Goal: Information Seeking & Learning: Learn about a topic

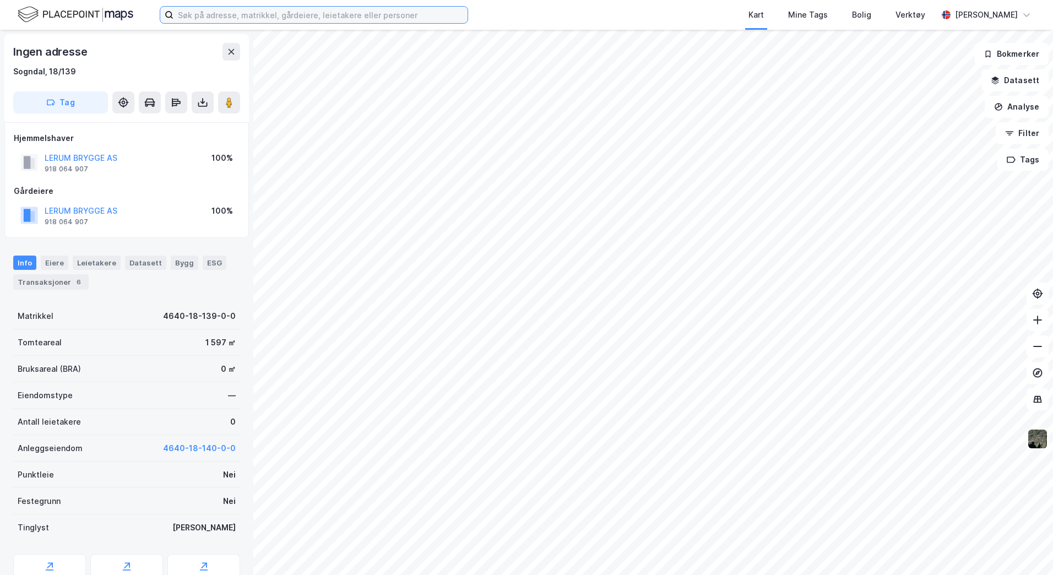
click at [204, 13] on input at bounding box center [320, 15] width 294 height 17
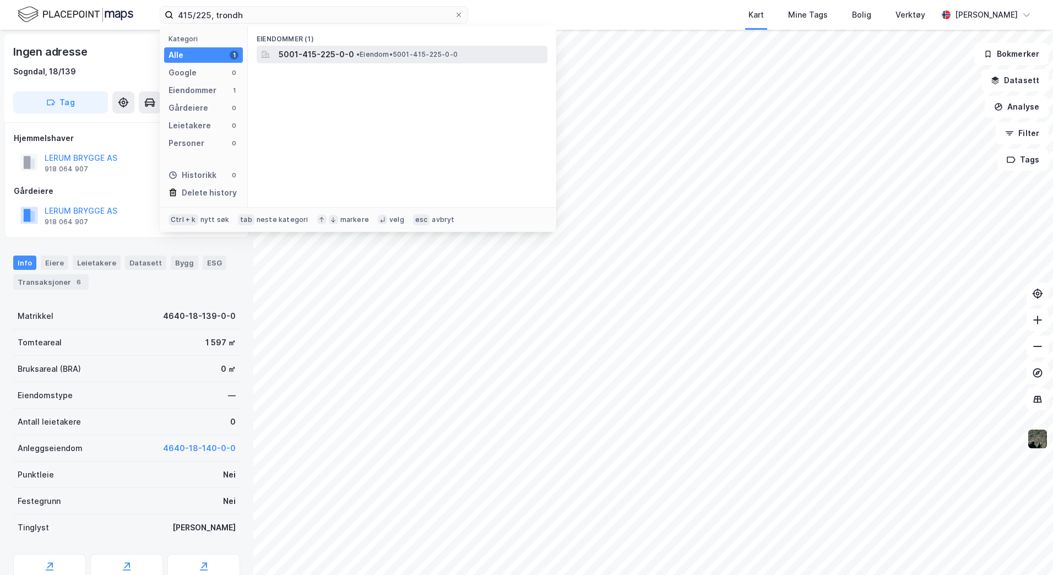
click at [314, 52] on span "5001-415-225-0-0" at bounding box center [316, 54] width 75 height 13
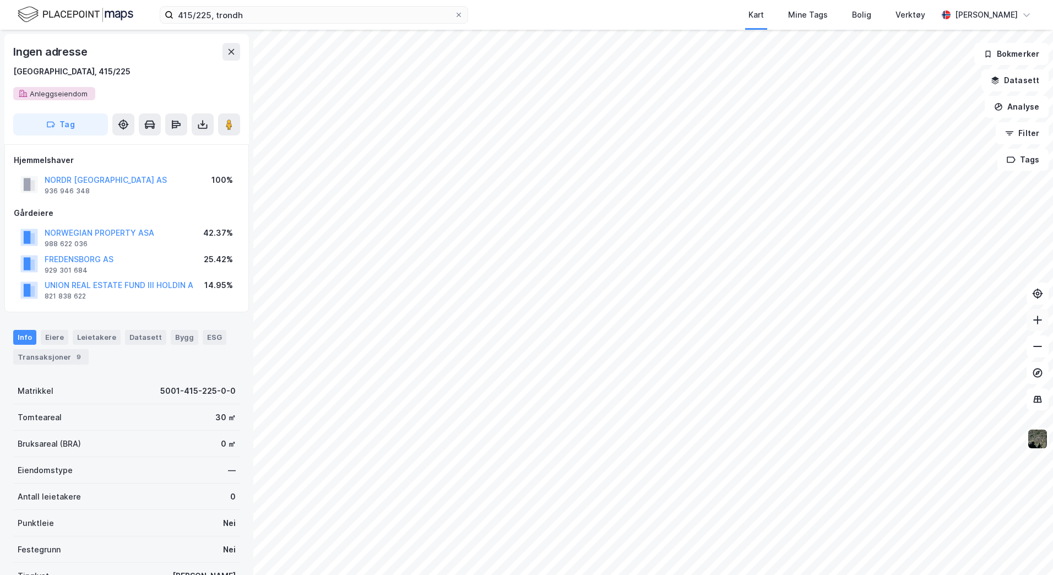
click at [1036, 320] on icon at bounding box center [1037, 319] width 9 height 1
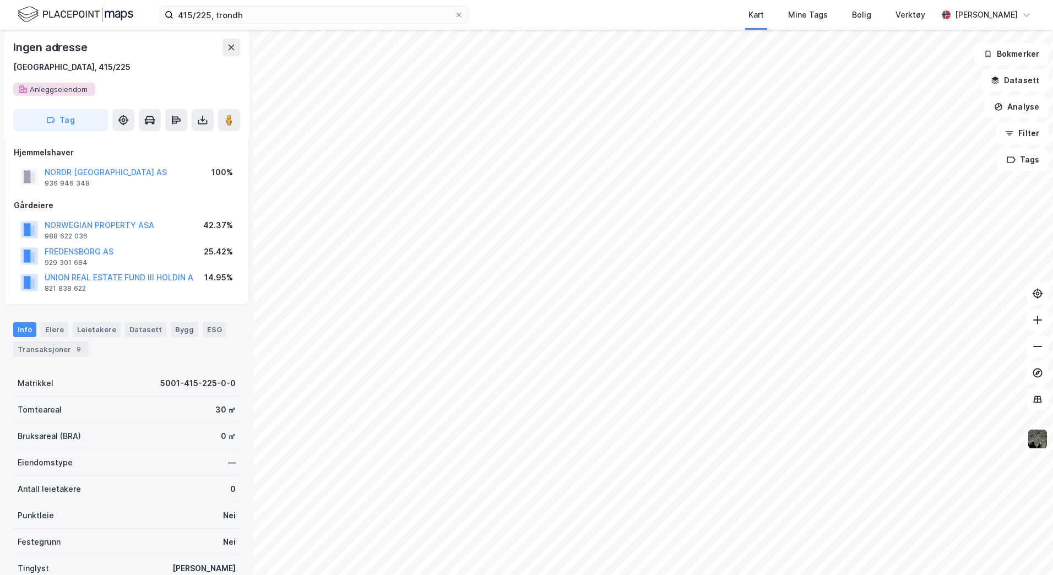
scroll to position [4, 0]
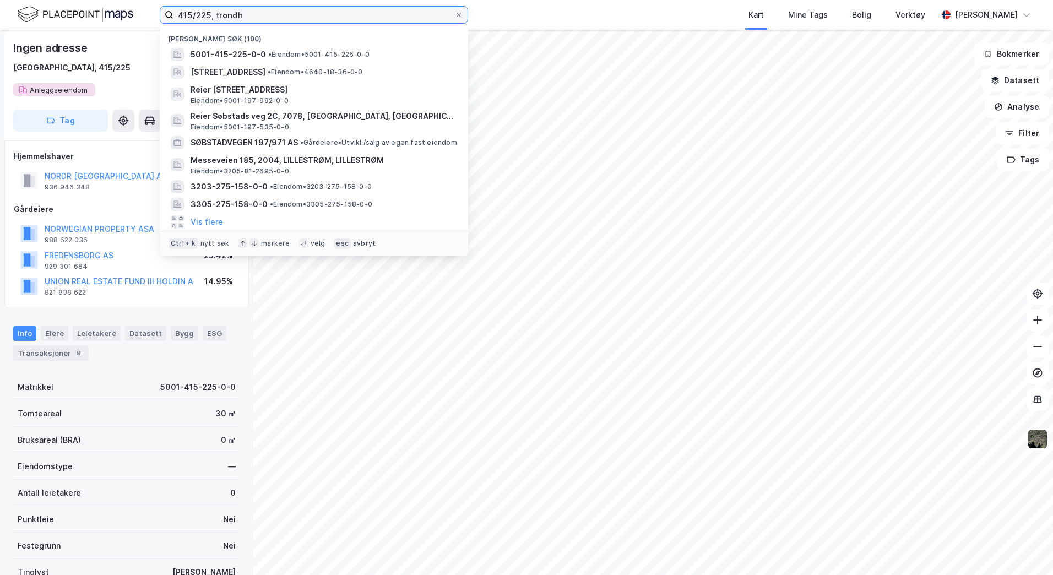
click at [203, 13] on input "415/225, trondh" at bounding box center [313, 15] width 281 height 17
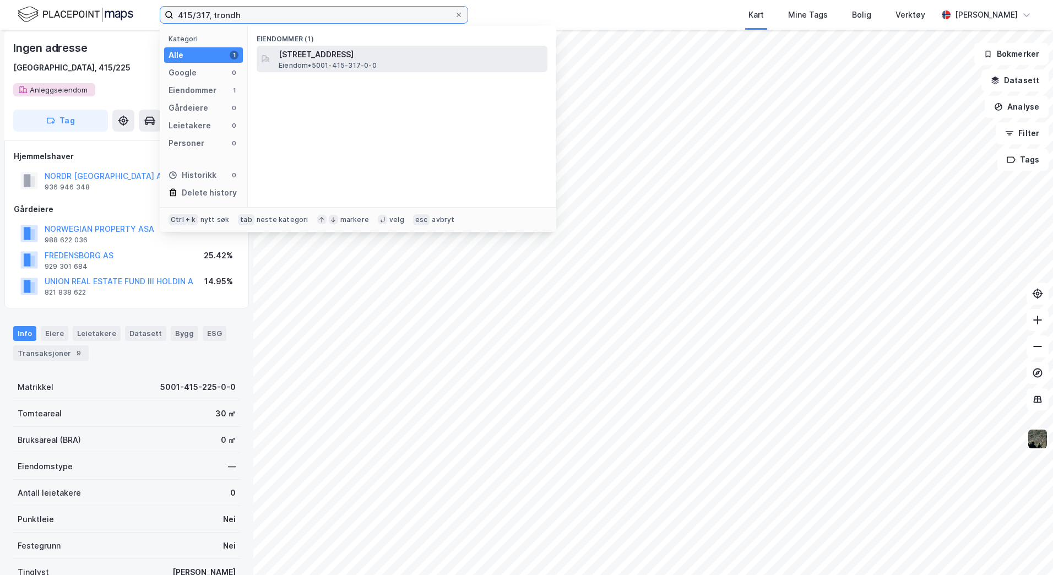
type input "415/317, trondh"
click at [312, 59] on span "[STREET_ADDRESS]" at bounding box center [411, 54] width 264 height 13
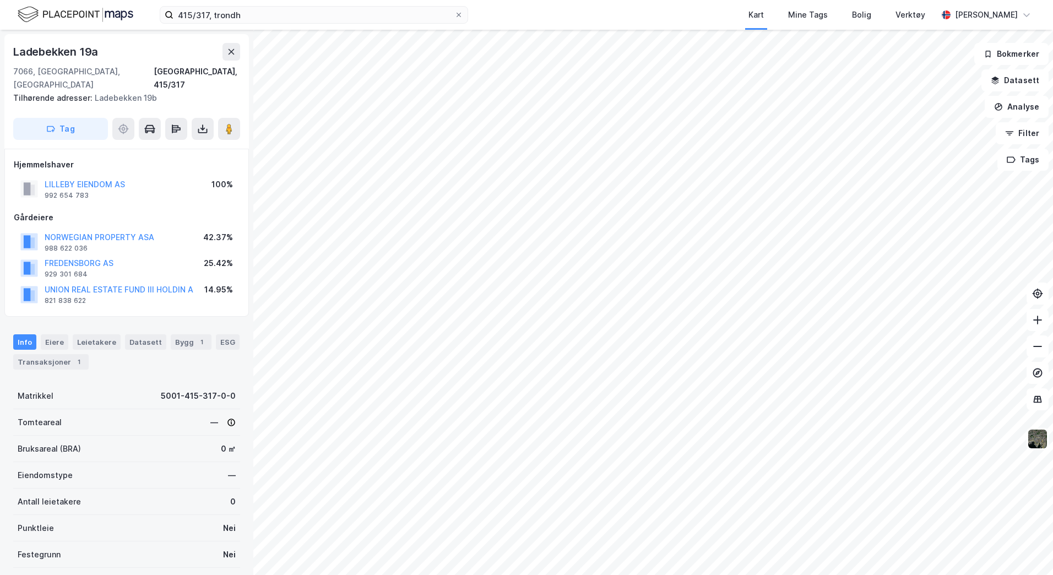
scroll to position [4, 0]
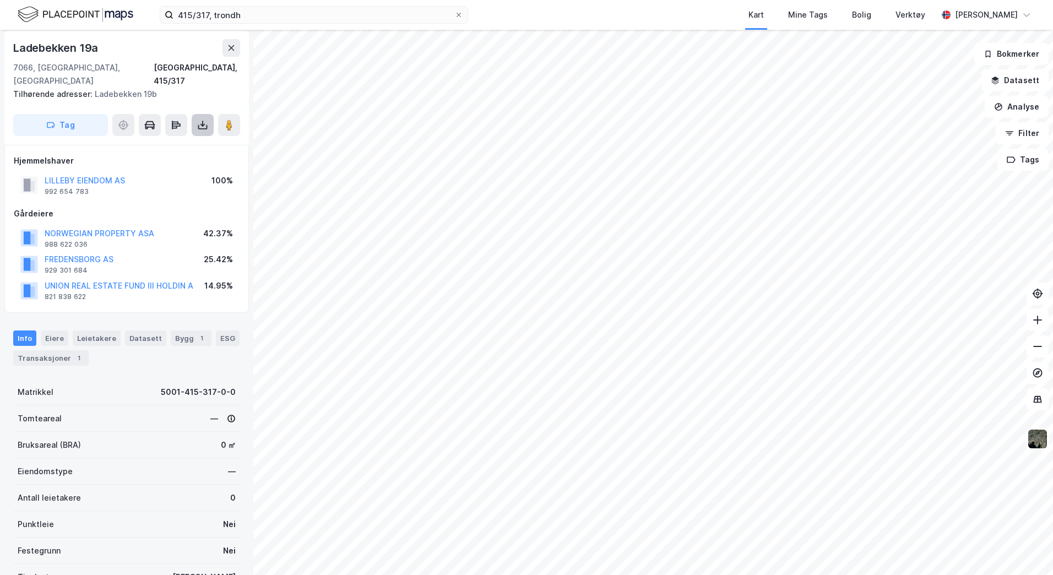
click at [199, 119] on icon at bounding box center [202, 124] width 11 height 11
click at [166, 143] on div "Last ned grunnbok" at bounding box center [148, 147] width 64 height 9
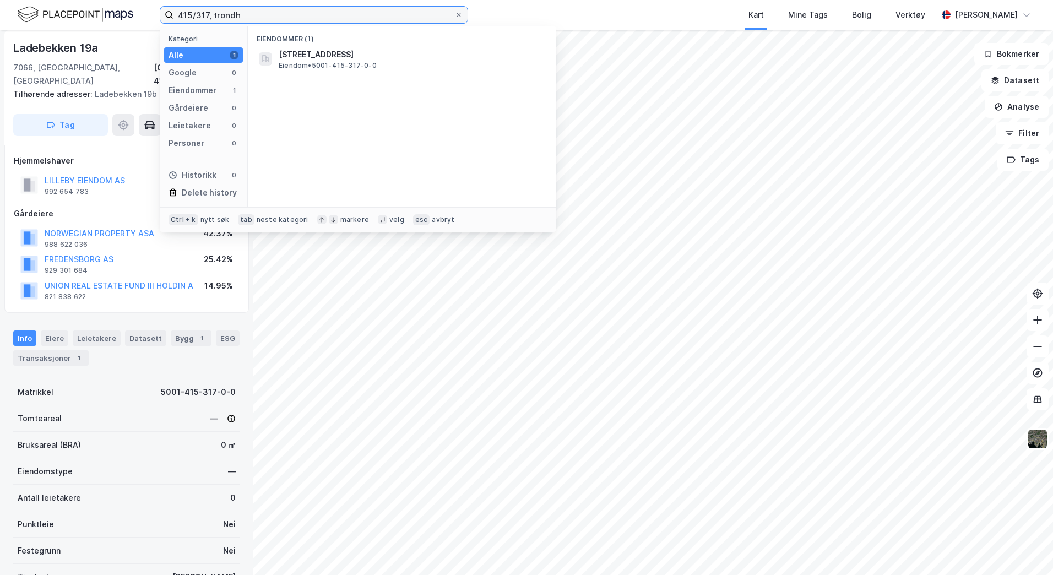
drag, startPoint x: 244, startPoint y: 13, endPoint x: 145, endPoint y: 12, distance: 98.6
click at [145, 12] on div "415/317, trondh Kategori Alle 1 Google 0 Eiendommer 1 Gårdeiere 0 Leietakere 0 …" at bounding box center [526, 15] width 1053 height 30
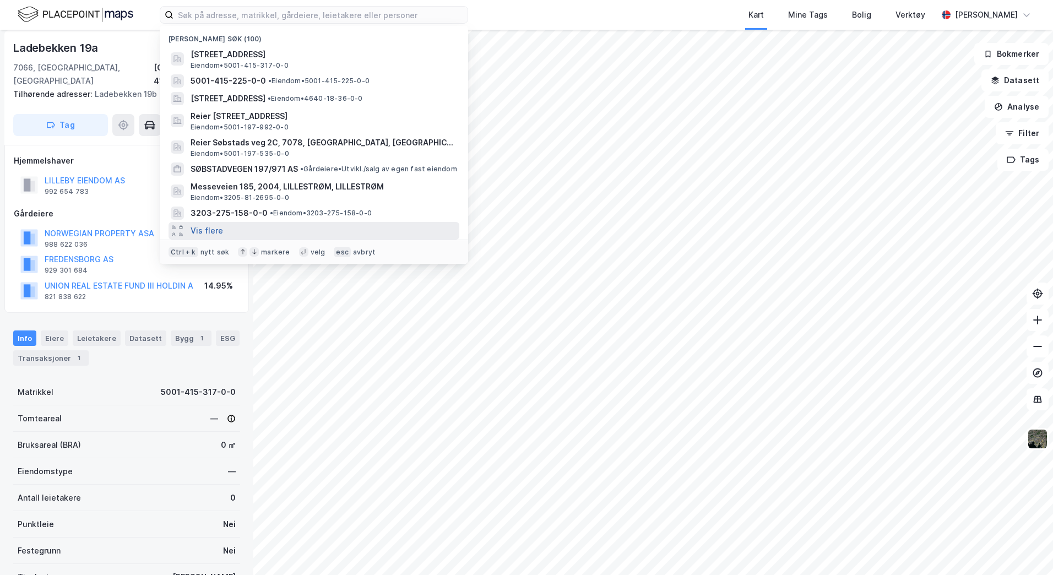
click at [215, 227] on button "Vis flere" at bounding box center [207, 230] width 32 height 13
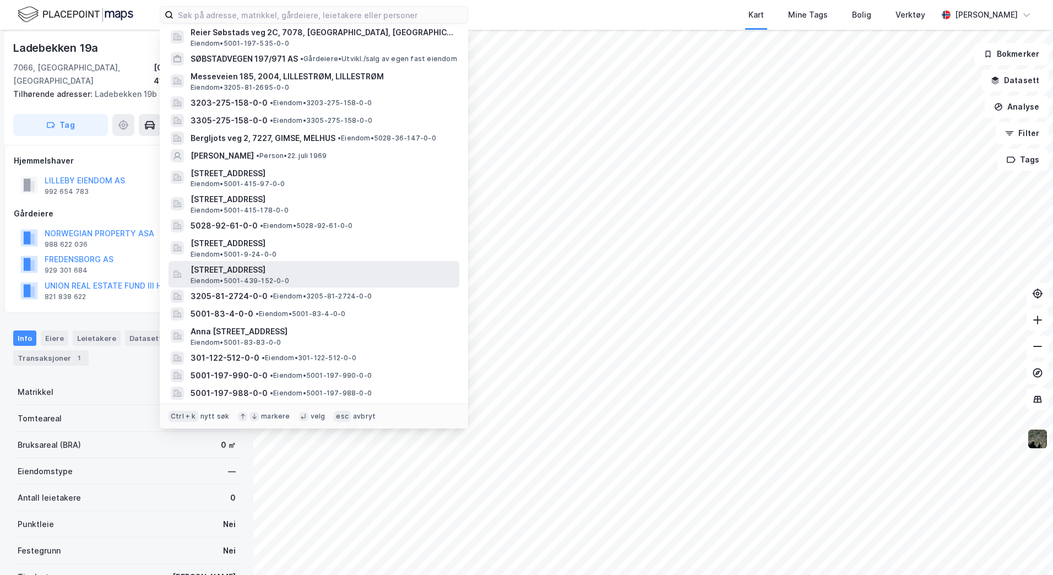
scroll to position [165, 0]
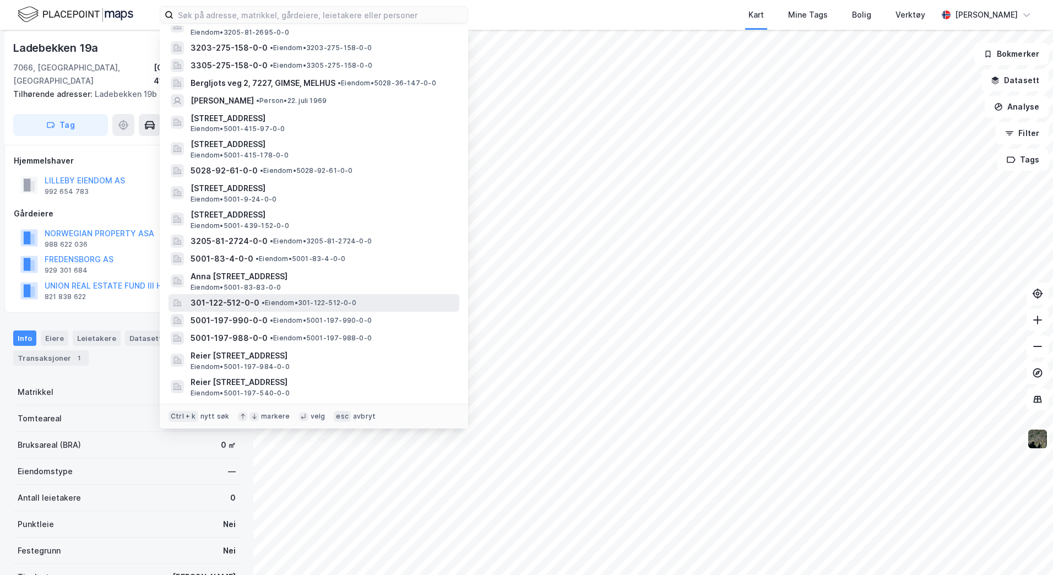
click at [293, 297] on div "301-122-512-0-0 • Eiendom • 301-122-512-0-0" at bounding box center [324, 302] width 267 height 13
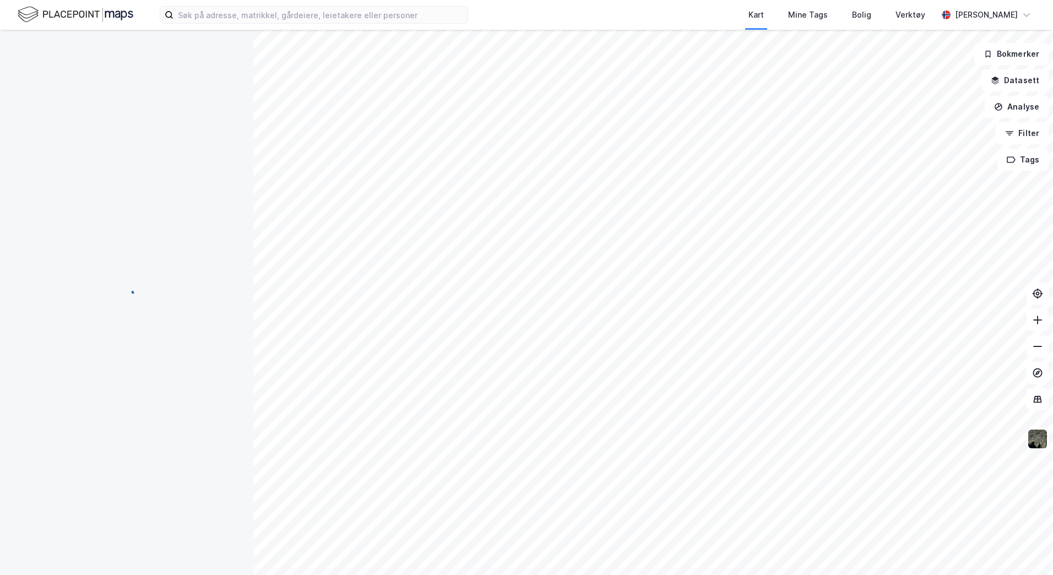
scroll to position [4, 0]
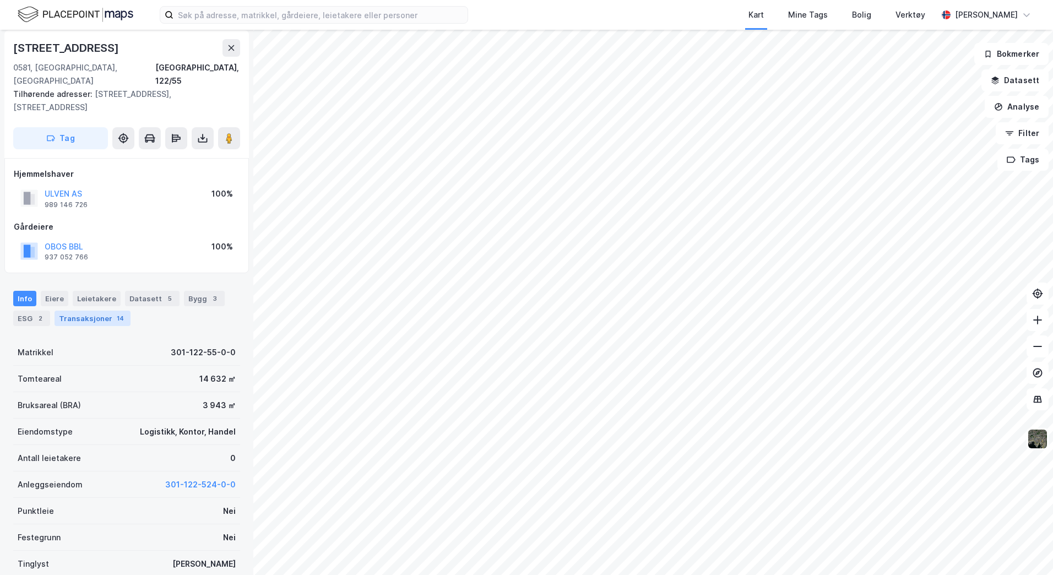
click at [99, 311] on div "Transaksjoner 14" at bounding box center [93, 318] width 76 height 15
